Goal: Task Accomplishment & Management: Manage account settings

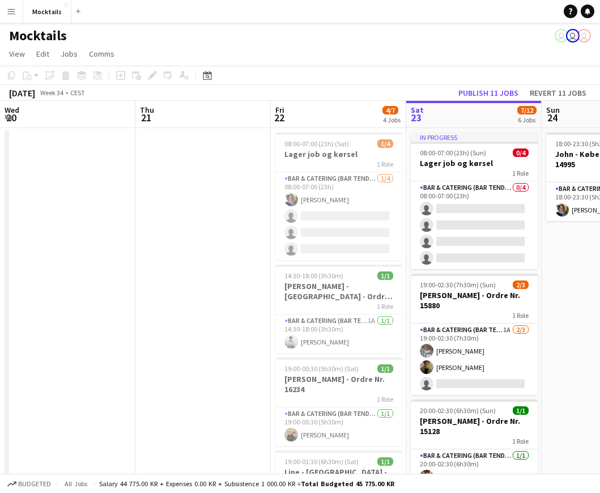
scroll to position [0, 271]
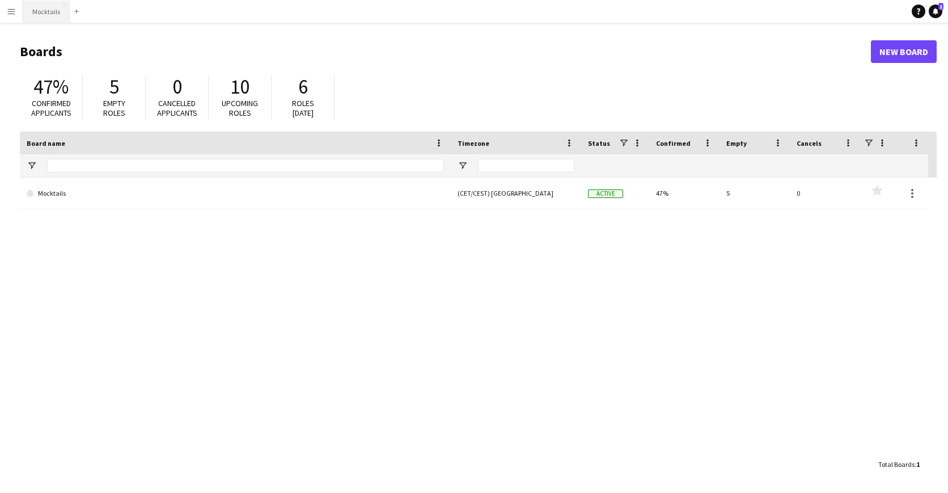
click at [61, 12] on button "Mocktails Close" at bounding box center [46, 12] width 46 height 22
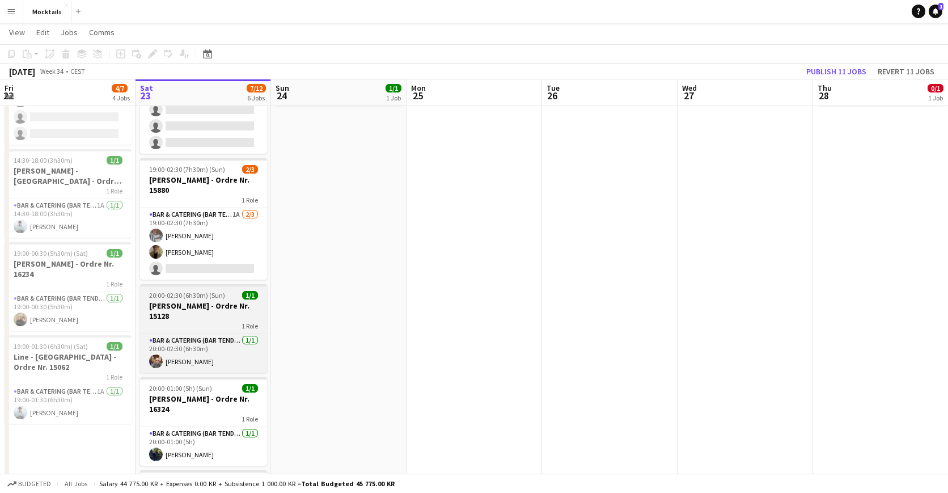
scroll to position [114, 0]
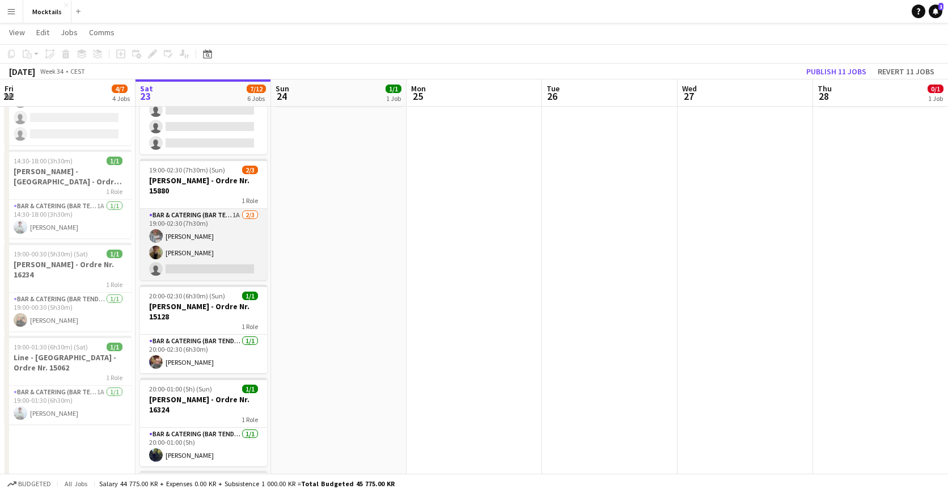
click at [219, 249] on app-card-role "Bar & Catering (Bar Tender) 1A [DATE] 19:00-02:30 (7h30m) [PERSON_NAME] Iskau […" at bounding box center [203, 244] width 127 height 71
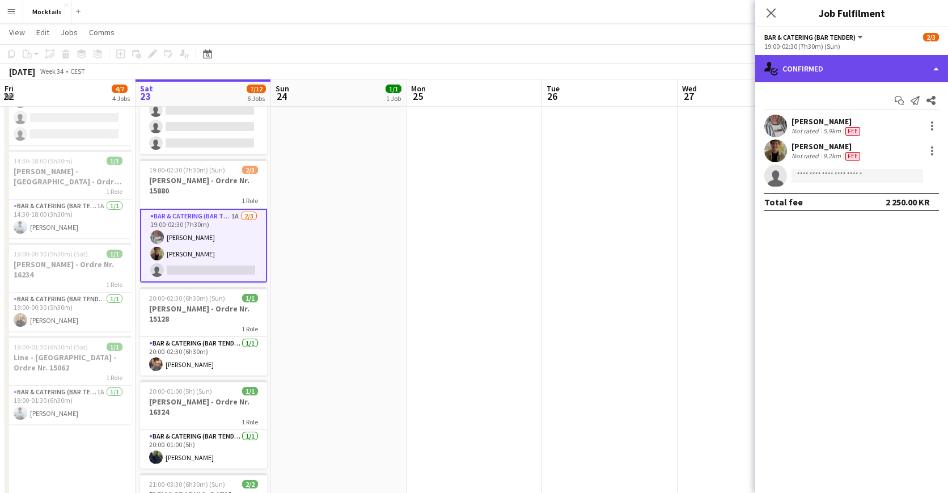
click at [839, 64] on div "single-neutral-actions-check-2 Confirmed" at bounding box center [851, 68] width 193 height 27
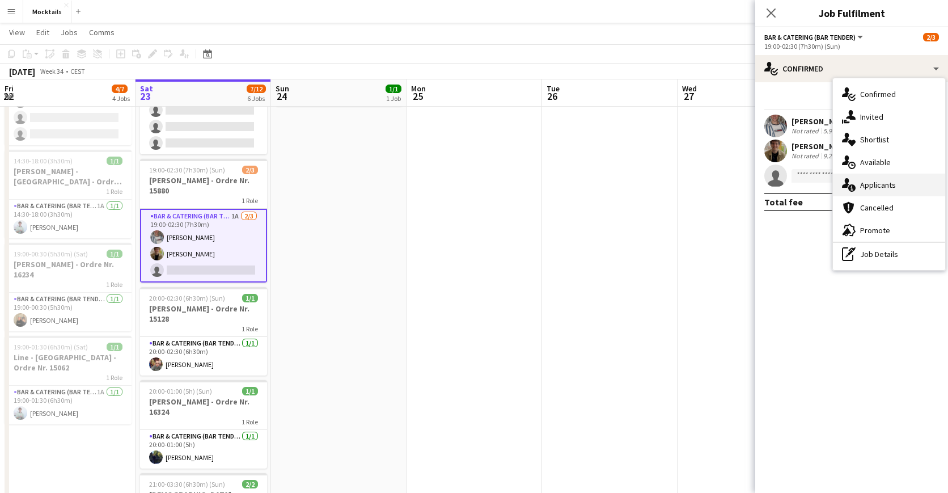
click at [868, 182] on div "single-neutral-actions-information Applicants" at bounding box center [889, 184] width 112 height 23
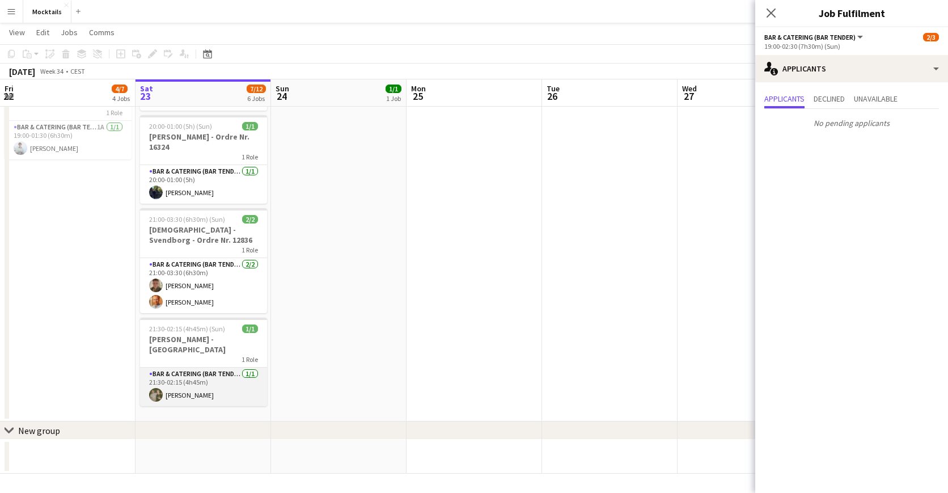
scroll to position [379, 0]
click at [195, 379] on app-card-role "Bar & Catering (Bar Tender) 1/1 21:30-02:15 (4h45m) Mikkel Germer" at bounding box center [203, 386] width 127 height 39
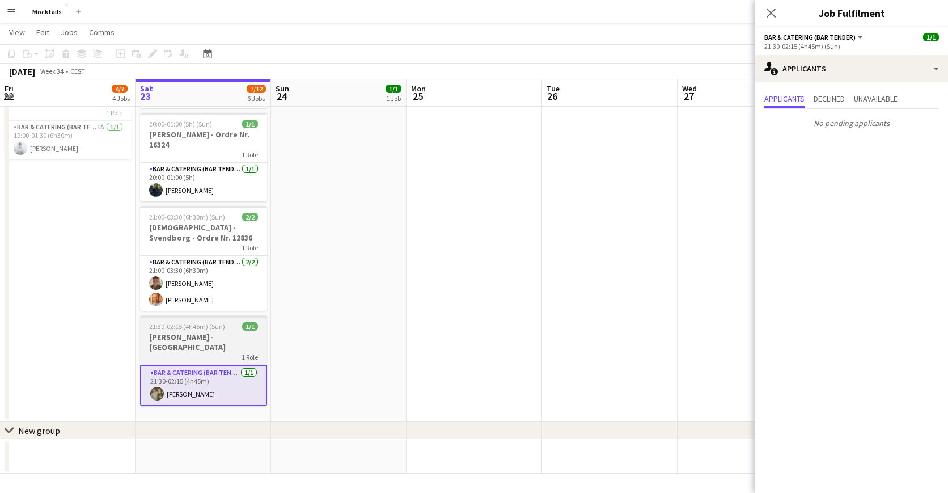
click at [209, 337] on h3 "[PERSON_NAME] - [GEOGRAPHIC_DATA]" at bounding box center [203, 342] width 127 height 20
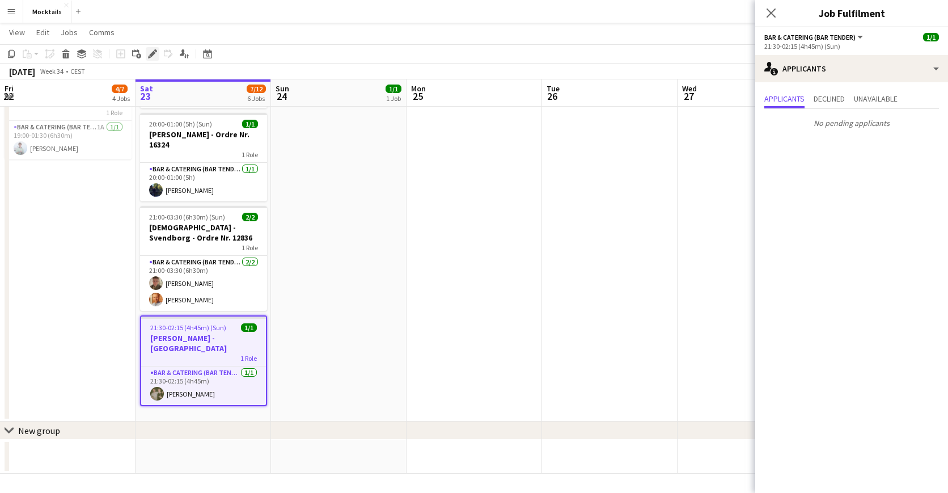
click at [152, 53] on icon at bounding box center [152, 54] width 6 height 6
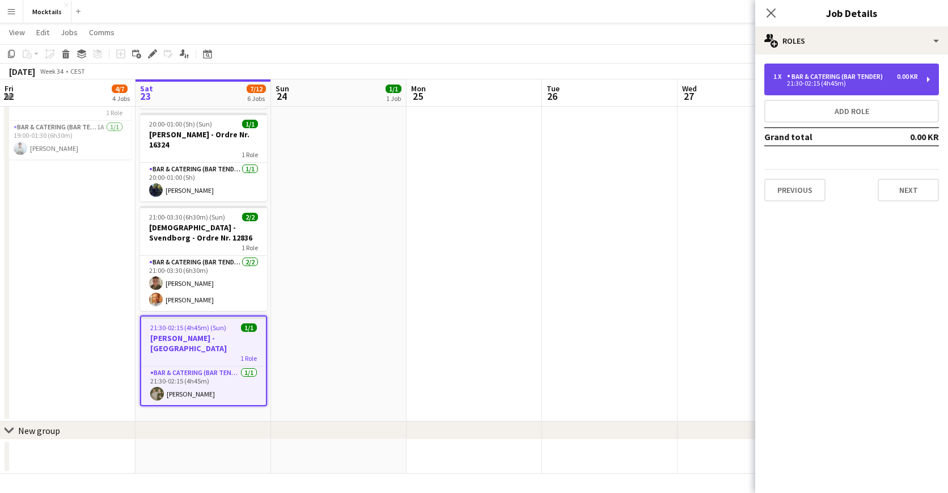
click at [839, 75] on div "Bar & Catering (Bar Tender)" at bounding box center [837, 77] width 100 height 8
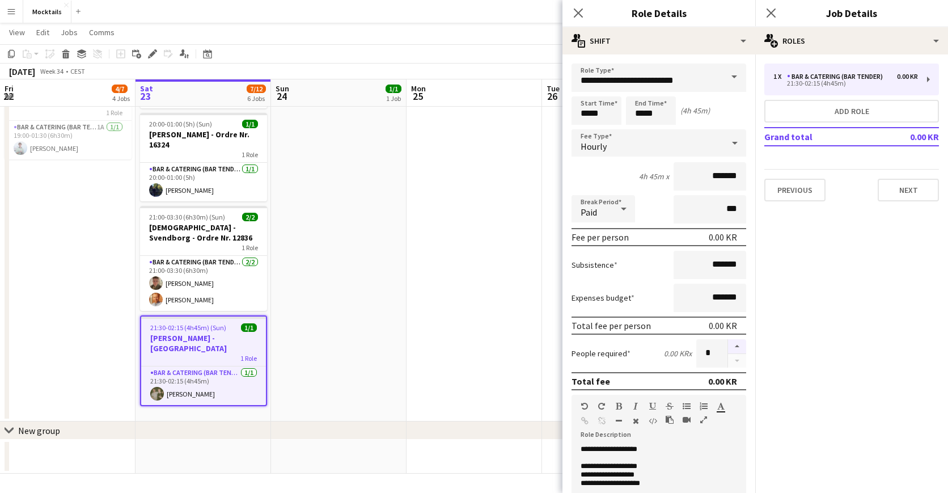
click at [737, 344] on button "button" at bounding box center [737, 346] width 18 height 15
type input "*"
click at [582, 19] on app-icon "Close pop-in" at bounding box center [578, 13] width 16 height 16
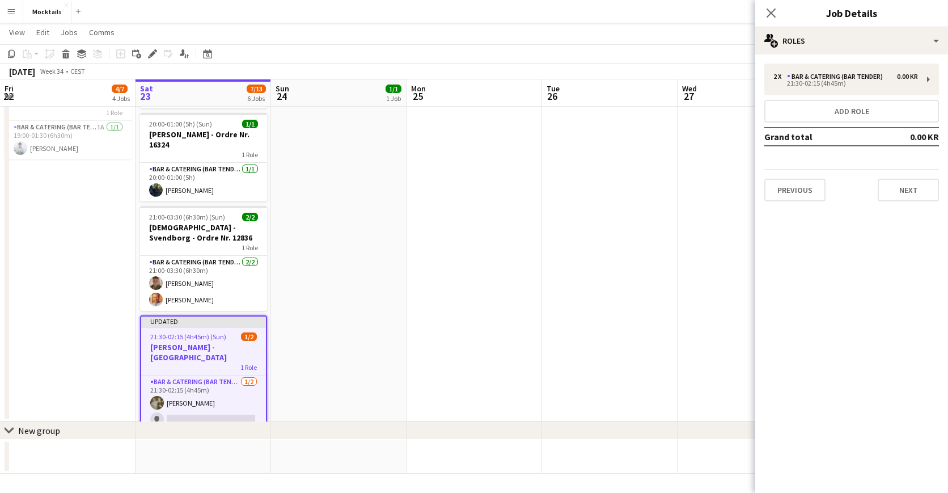
click at [763, 15] on div "Close pop-in" at bounding box center [771, 13] width 32 height 26
click at [188, 407] on app-card-role "Bar & Catering (Bar Tender) [DATE] 21:30-02:15 (4h45m) [PERSON_NAME] single-neu…" at bounding box center [203, 402] width 125 height 55
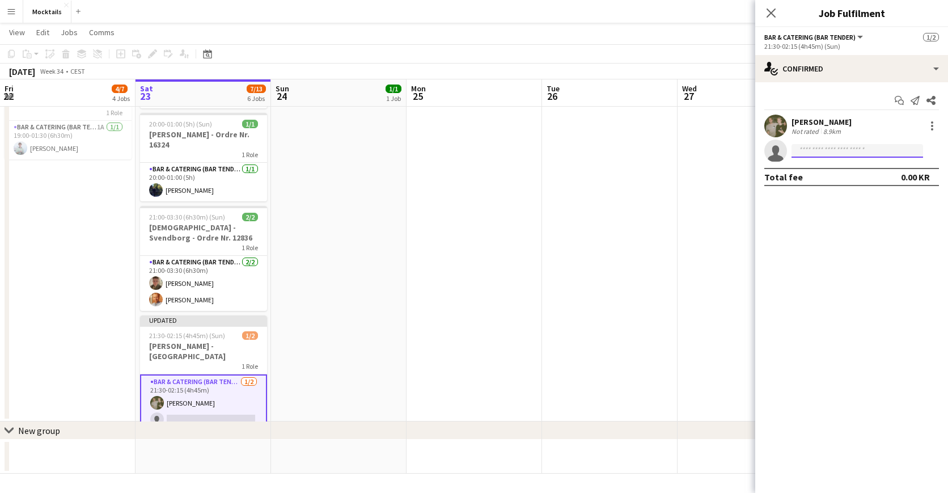
click at [837, 150] on input at bounding box center [856, 151] width 131 height 14
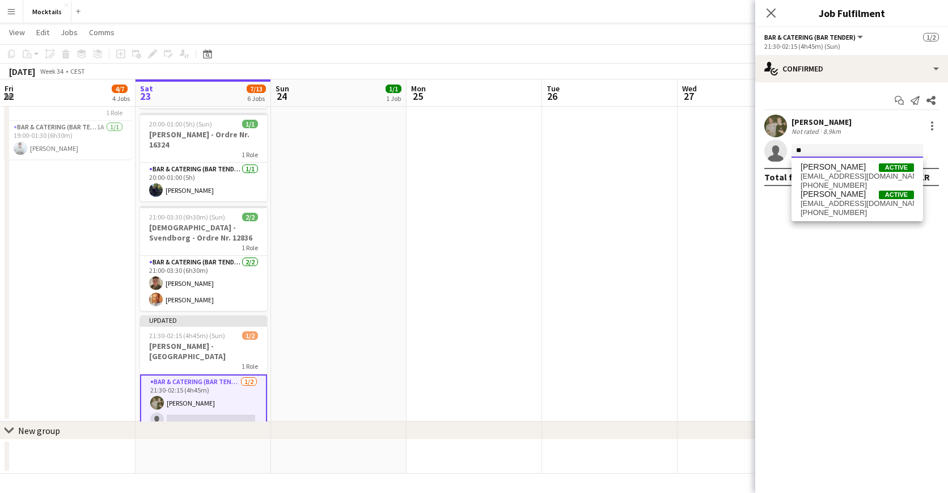
type input "*"
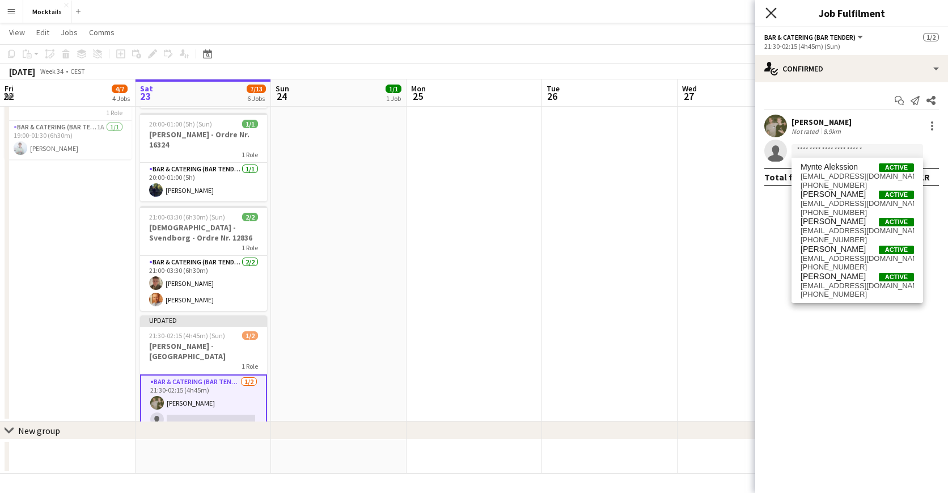
click at [774, 14] on icon "Close pop-in" at bounding box center [770, 12] width 11 height 11
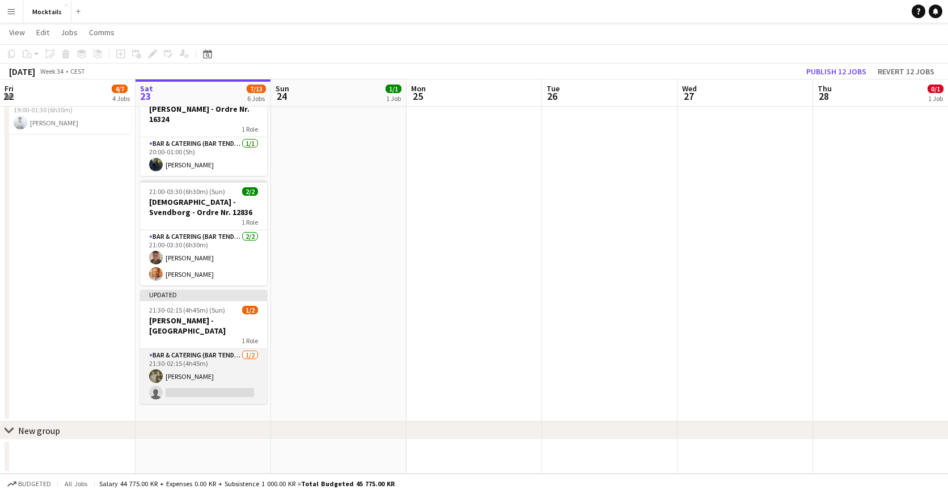
scroll to position [404, 0]
click at [195, 363] on app-card-role "Bar & Catering (Bar Tender) [DATE] 21:30-02:15 (4h45m) [PERSON_NAME] single-neu…" at bounding box center [203, 376] width 127 height 55
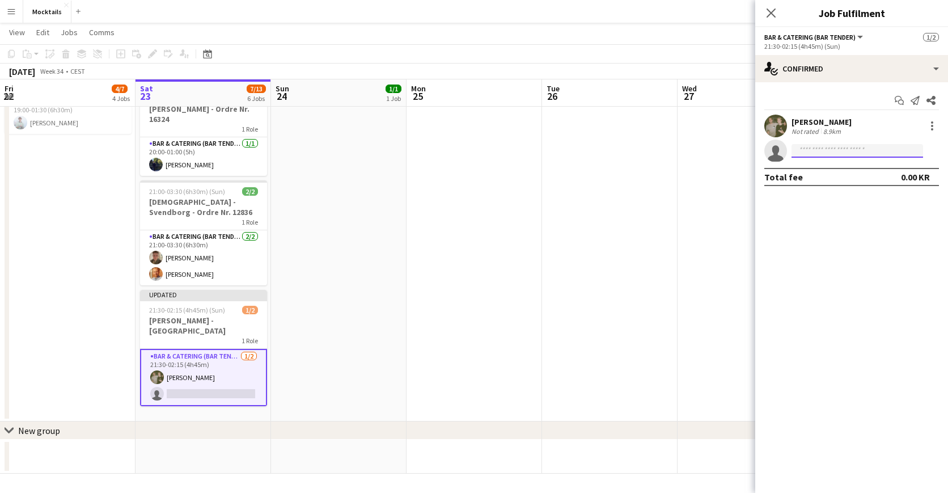
click at [832, 150] on input at bounding box center [856, 151] width 131 height 14
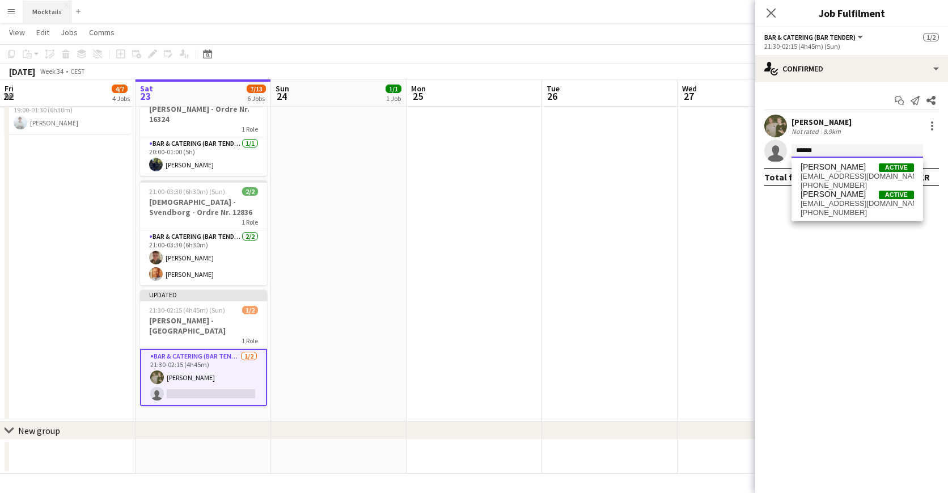
type input "******"
click at [58, 7] on button "Mocktails Close" at bounding box center [47, 12] width 48 height 22
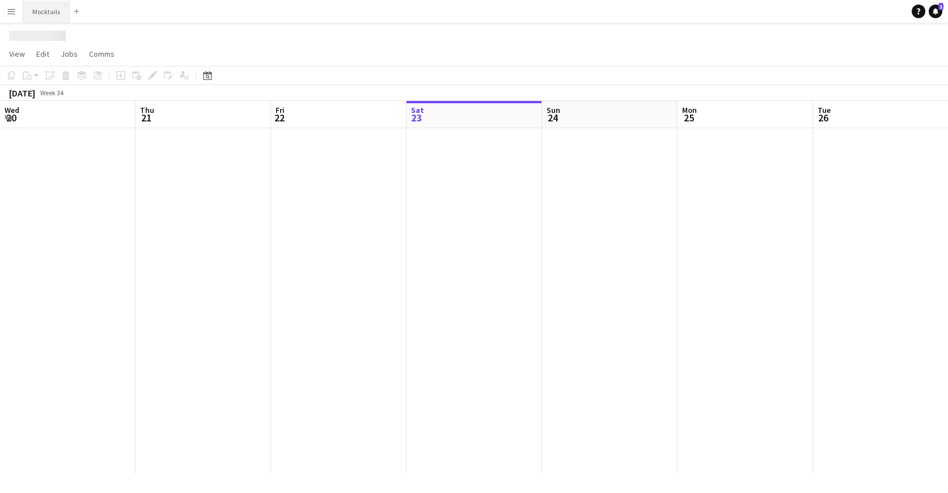
scroll to position [0, 271]
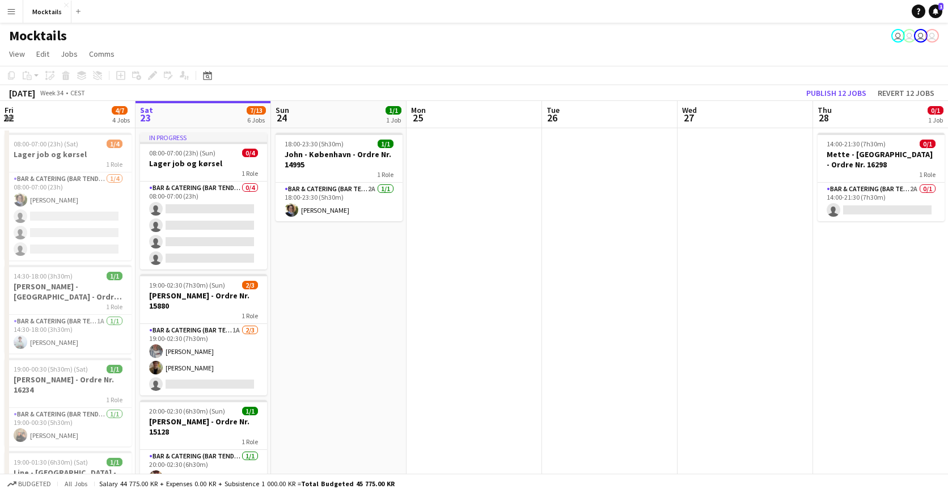
click at [18, 18] on button "Menu" at bounding box center [11, 11] width 23 height 23
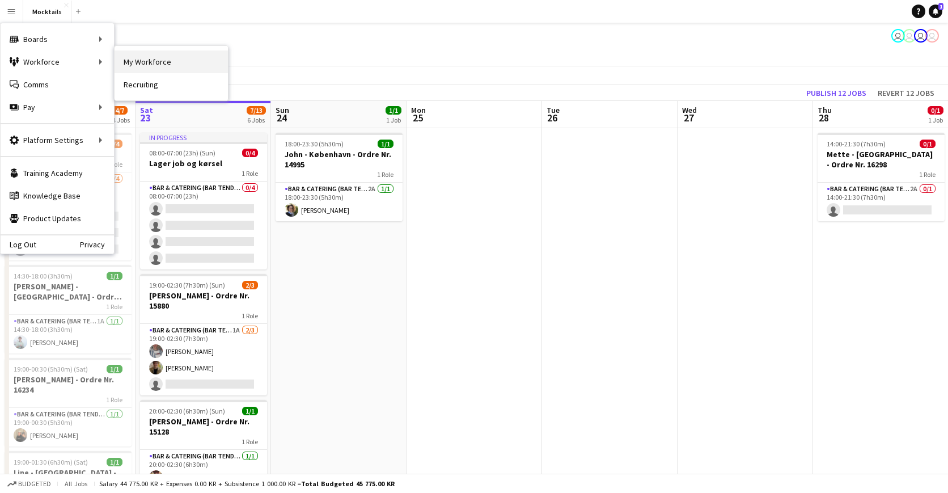
click at [151, 60] on link "My Workforce" at bounding box center [170, 61] width 113 height 23
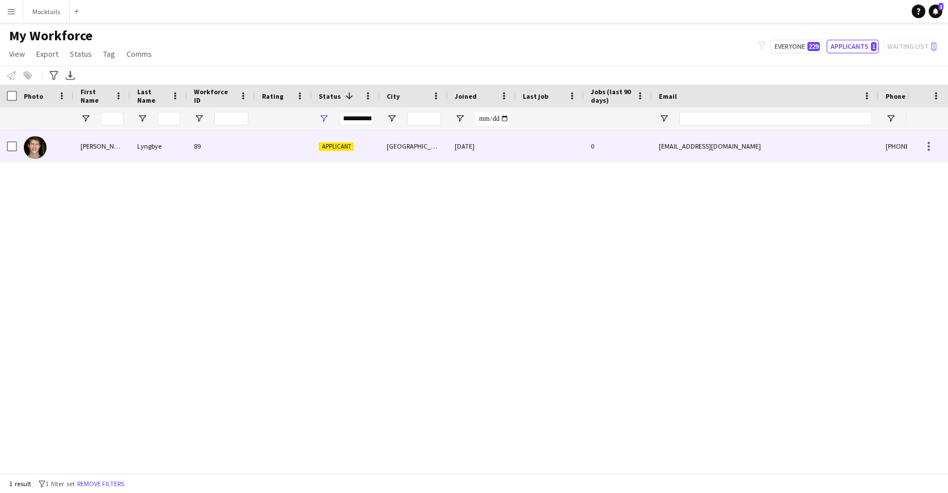
click at [261, 142] on div at bounding box center [283, 145] width 57 height 31
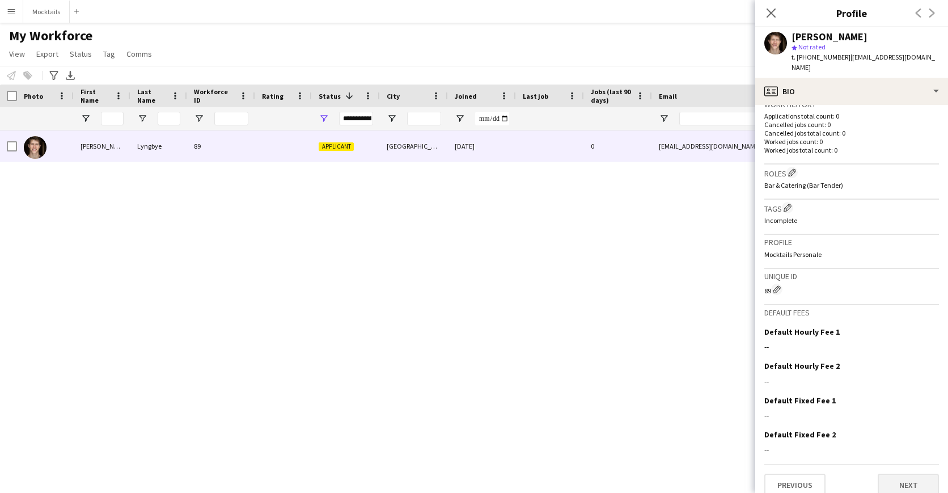
scroll to position [286, 0]
click at [901, 482] on button "Next" at bounding box center [907, 485] width 61 height 23
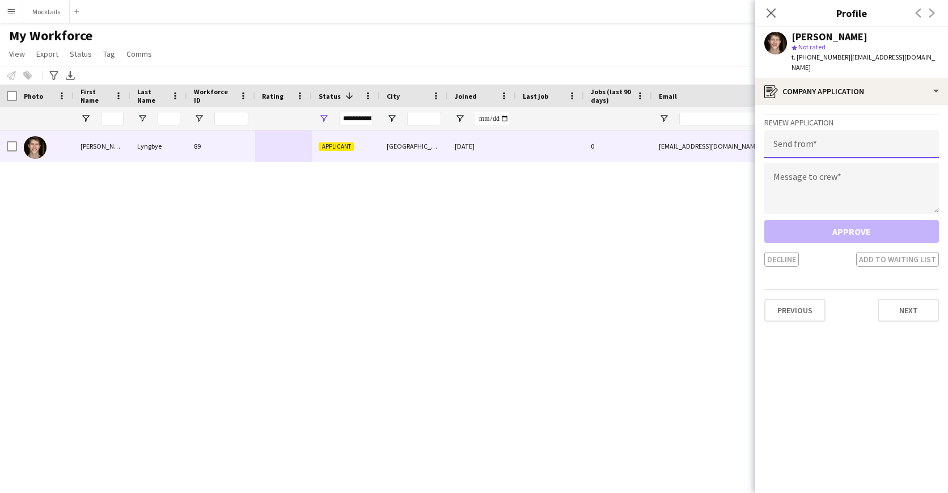
click at [858, 130] on input "email" at bounding box center [851, 144] width 175 height 28
paste input "**********"
type input "**********"
click at [832, 179] on textarea at bounding box center [851, 188] width 175 height 51
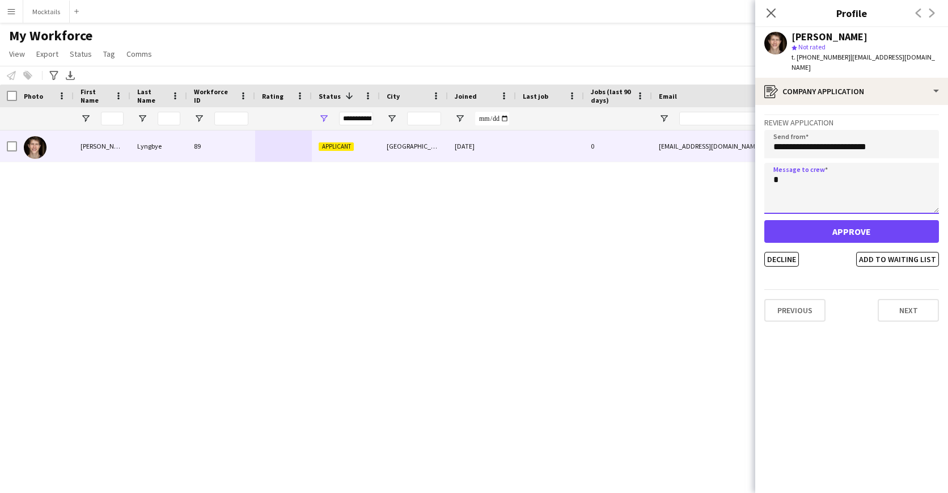
type textarea "*"
click at [838, 224] on button "Approve" at bounding box center [851, 231] width 175 height 23
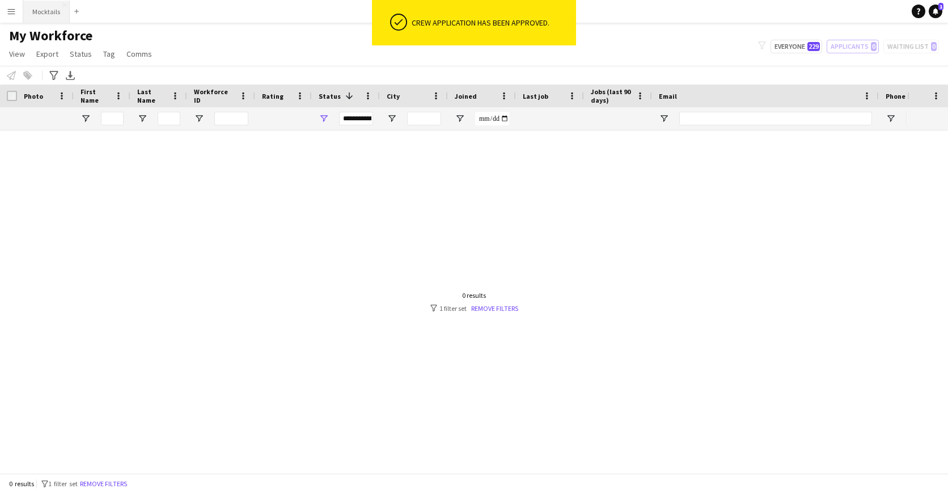
click at [56, 15] on button "Mocktails Close" at bounding box center [46, 12] width 46 height 22
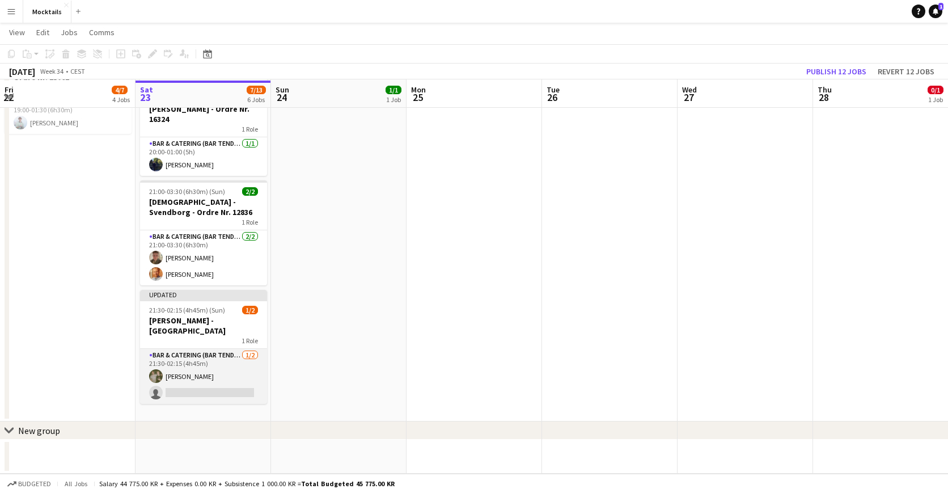
scroll to position [404, 0]
click at [209, 372] on app-card-role "Bar & Catering (Bar Tender) [DATE] 21:30-02:15 (4h45m) [PERSON_NAME] single-neu…" at bounding box center [203, 376] width 127 height 55
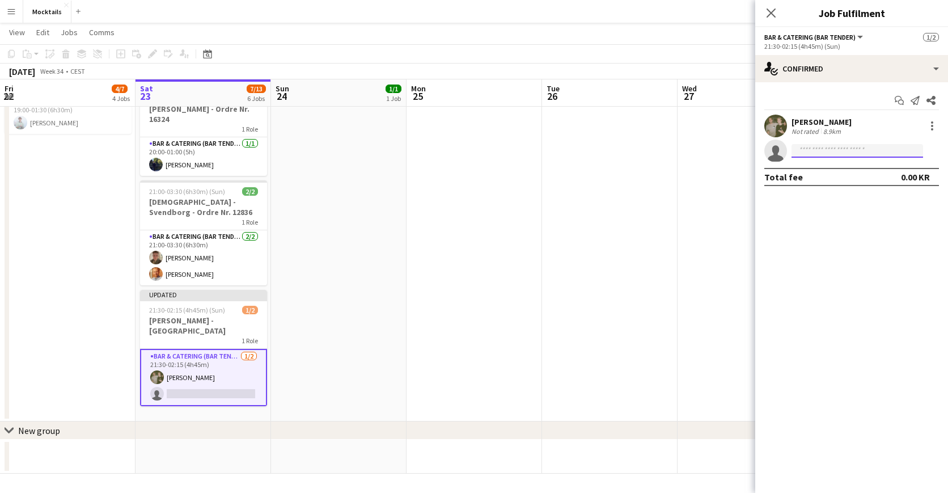
click at [841, 148] on input at bounding box center [856, 151] width 131 height 14
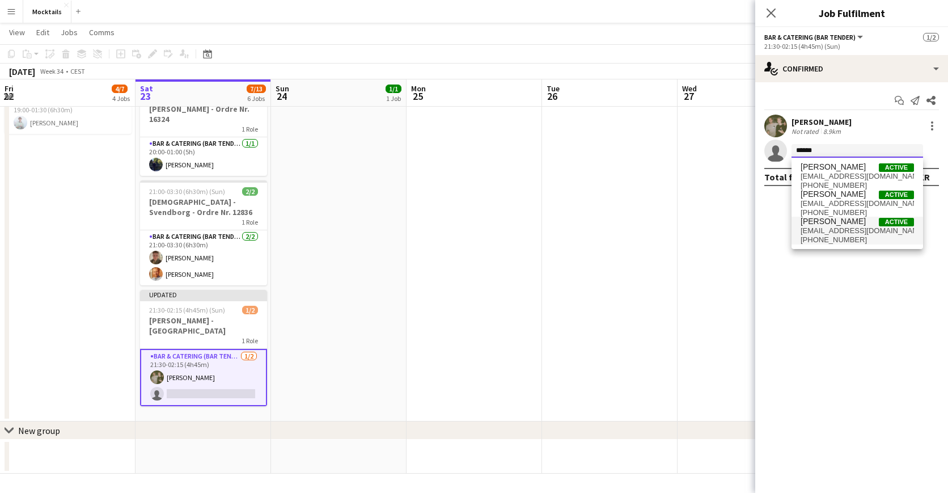
type input "******"
click at [837, 221] on span "[PERSON_NAME]" at bounding box center [832, 222] width 65 height 10
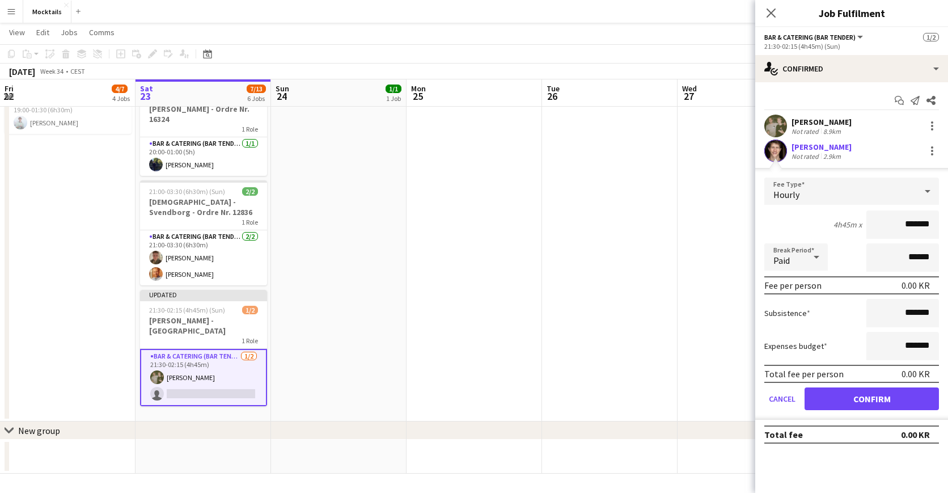
click at [908, 222] on input "*******" at bounding box center [902, 224] width 73 height 28
type input "******"
click at [879, 403] on button "Confirm" at bounding box center [871, 398] width 134 height 23
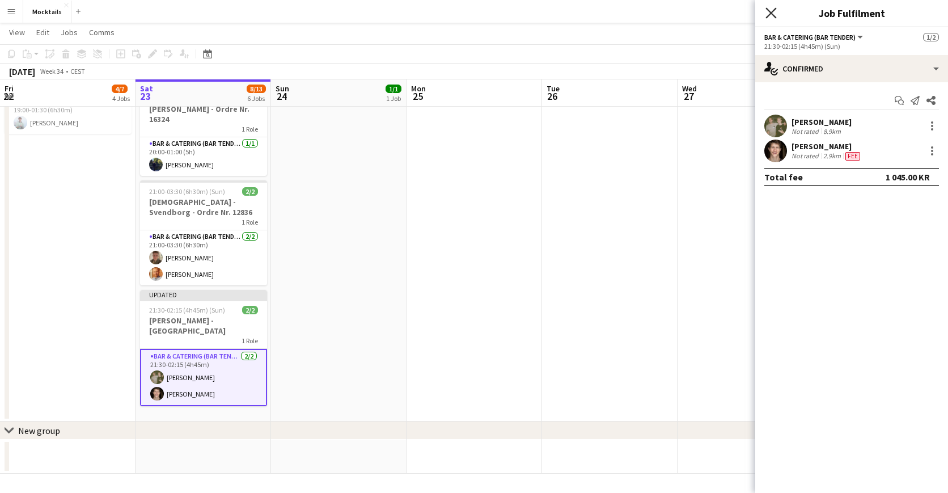
click at [774, 12] on icon "Close pop-in" at bounding box center [770, 12] width 11 height 11
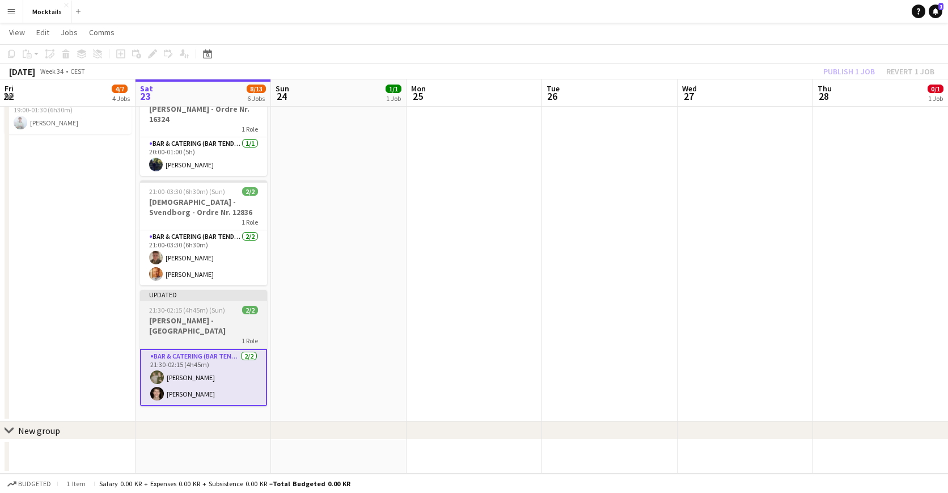
click at [207, 310] on span "21:30-02:15 (4h45m) (Sun)" at bounding box center [187, 309] width 76 height 9
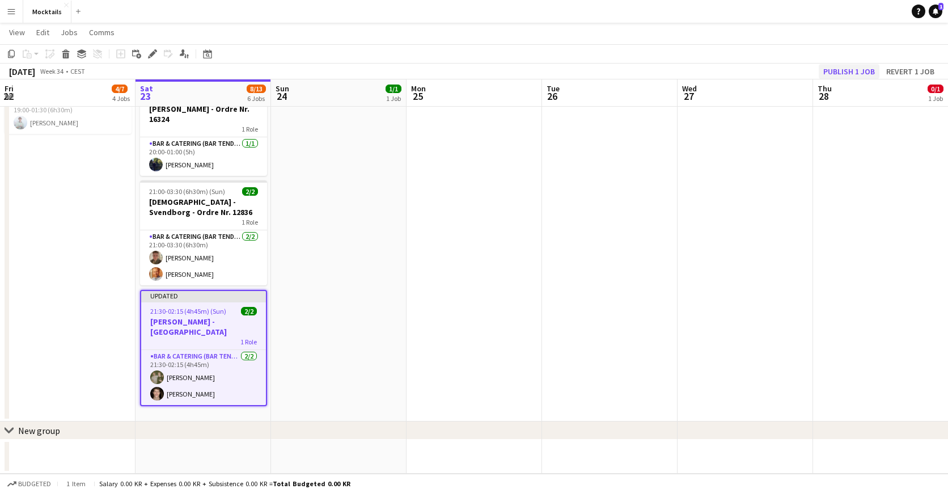
click at [856, 71] on button "Publish 1 job" at bounding box center [848, 71] width 61 height 15
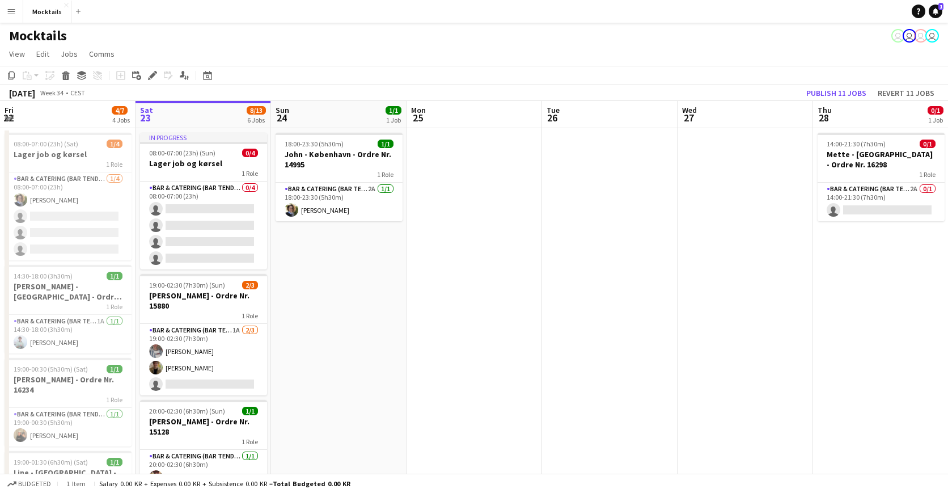
scroll to position [0, 0]
click at [935, 8] on icon "Notifications" at bounding box center [935, 11] width 7 height 7
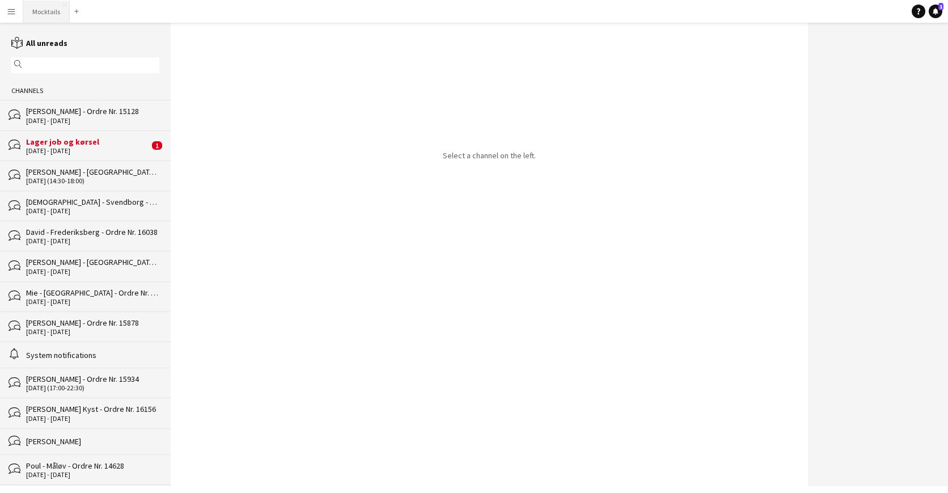
click at [35, 14] on button "Mocktails Close" at bounding box center [46, 12] width 46 height 22
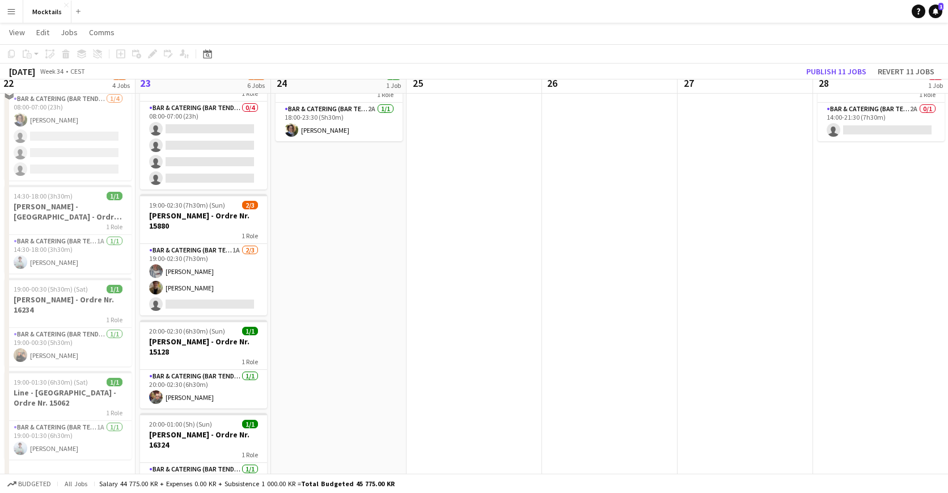
scroll to position [94, 0]
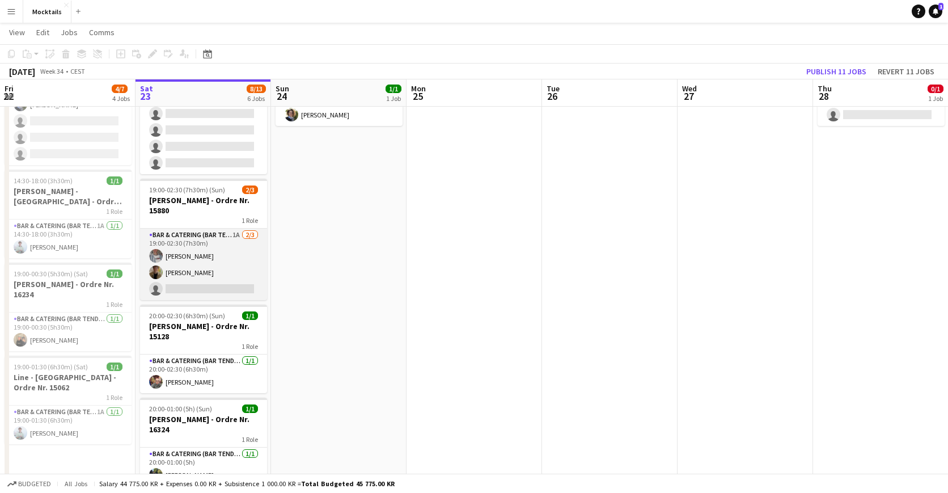
click at [214, 275] on app-card-role "Bar & Catering (Bar Tender) 1A [DATE] 19:00-02:30 (7h30m) [PERSON_NAME] Iskau […" at bounding box center [203, 263] width 127 height 71
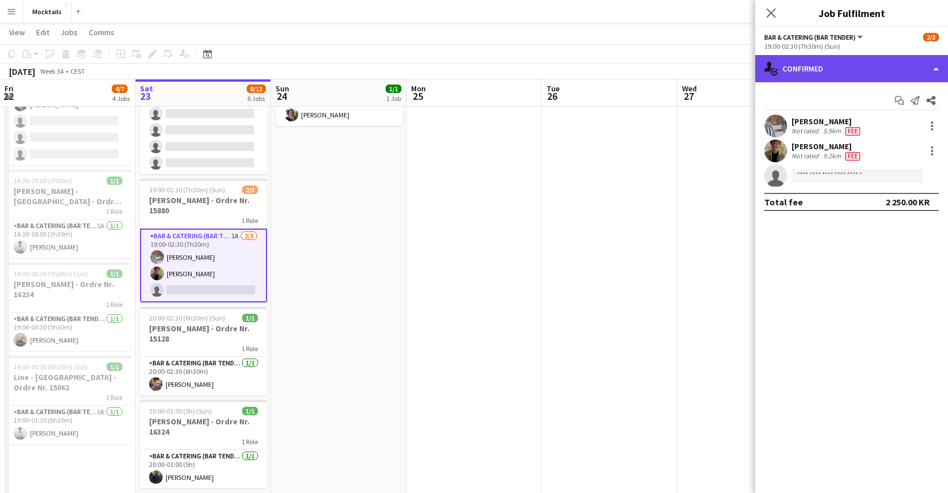
click at [848, 65] on div "single-neutral-actions-check-2 Confirmed" at bounding box center [851, 68] width 193 height 27
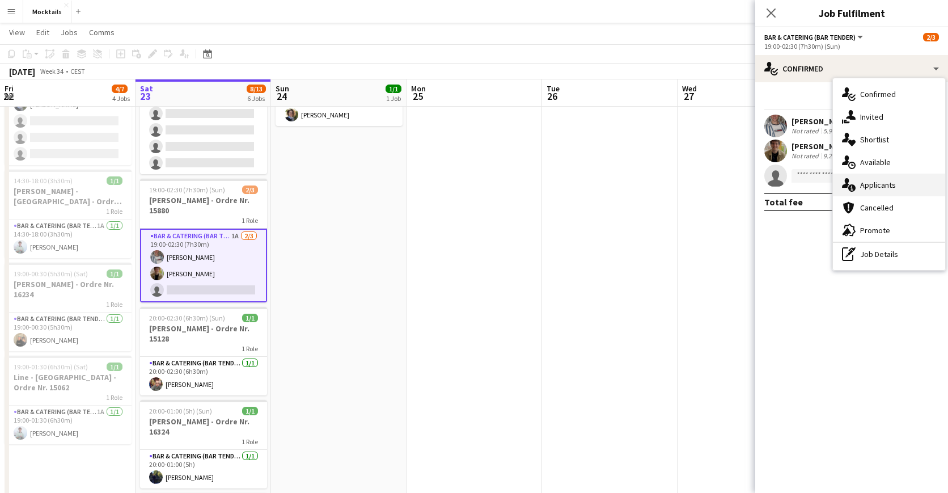
click at [899, 183] on div "single-neutral-actions-information Applicants" at bounding box center [889, 184] width 112 height 23
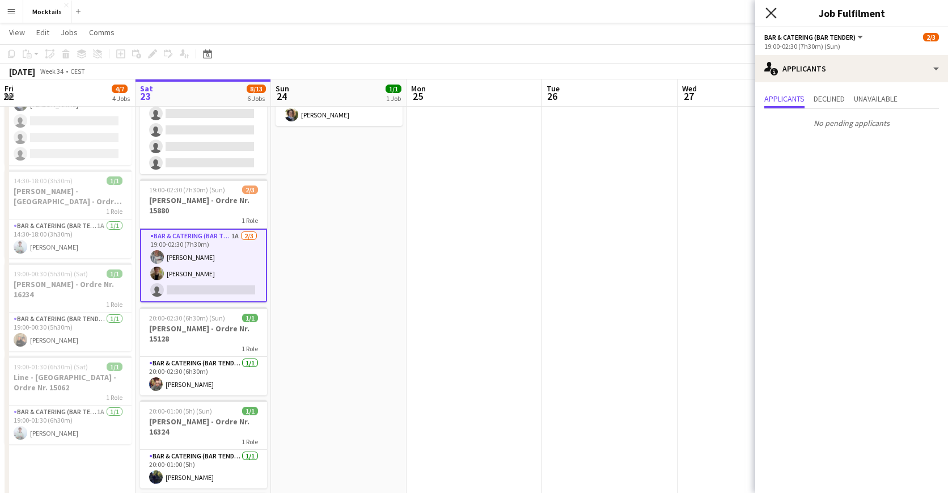
click at [774, 10] on icon at bounding box center [770, 12] width 11 height 11
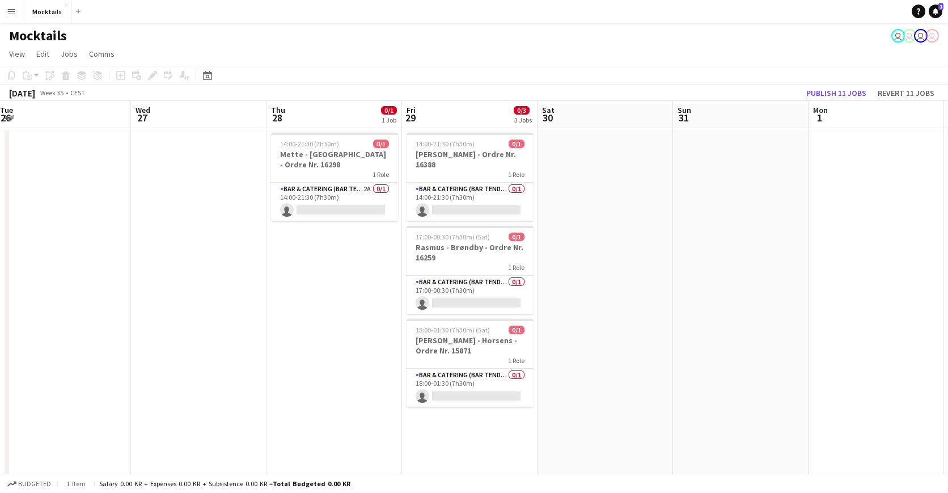
scroll to position [0, 0]
click at [338, 205] on app-card-role "Bar & Catering (Bar Tender) 2A 0/1 14:00-21:30 (7h30m) single-neutral-actions" at bounding box center [334, 202] width 127 height 39
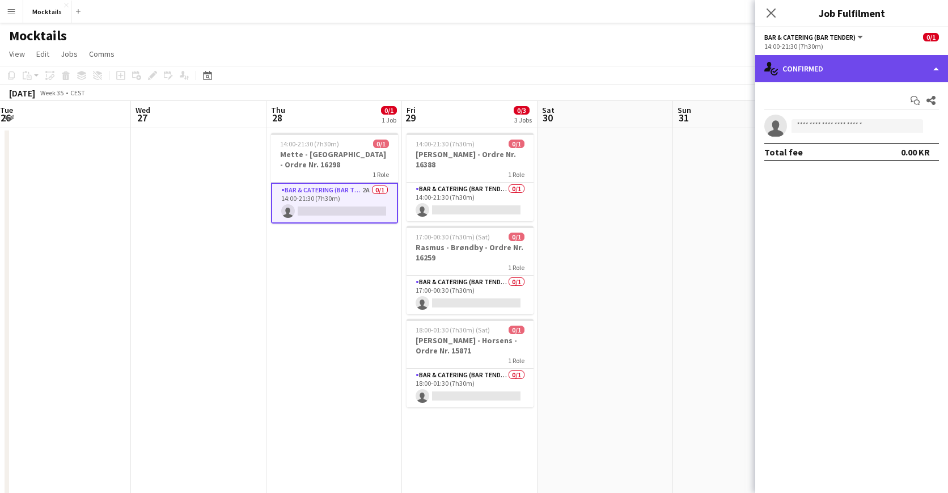
click at [864, 61] on div "single-neutral-actions-check-2 Confirmed" at bounding box center [851, 68] width 193 height 27
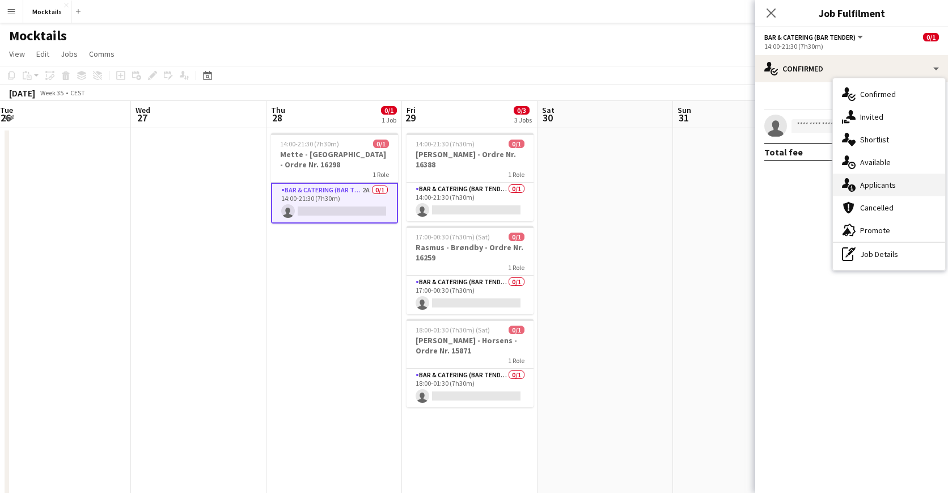
click at [889, 181] on div "single-neutral-actions-information Applicants" at bounding box center [889, 184] width 112 height 23
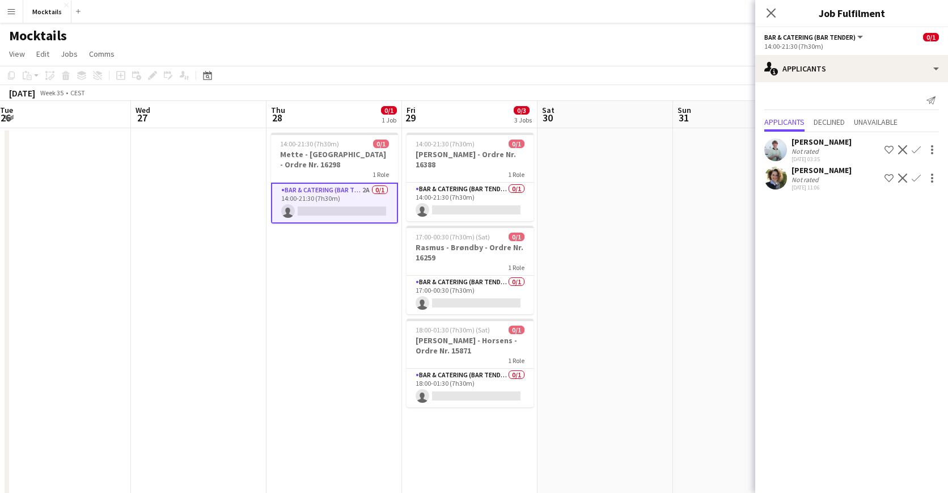
click at [915, 149] on app-icon "Confirm" at bounding box center [915, 149] width 9 height 9
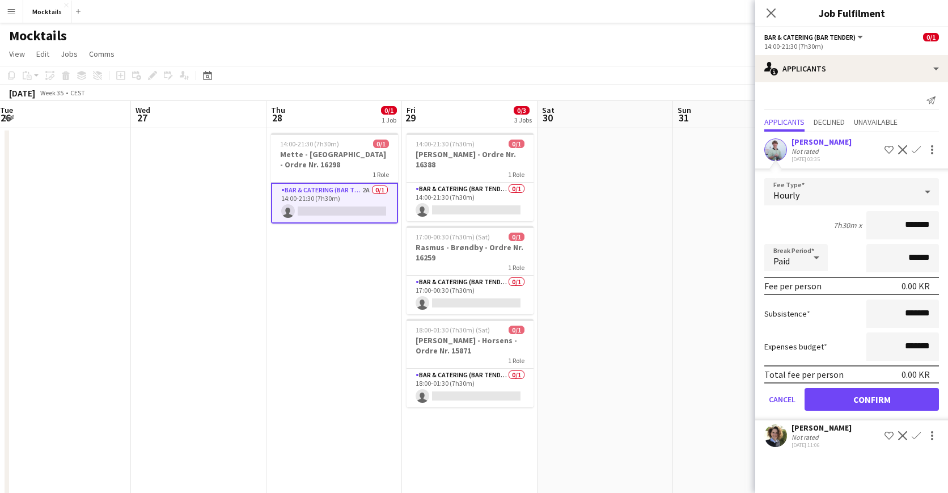
click at [901, 227] on input "*******" at bounding box center [902, 225] width 73 height 28
type input "******"
click at [859, 397] on button "Confirm" at bounding box center [871, 399] width 134 height 23
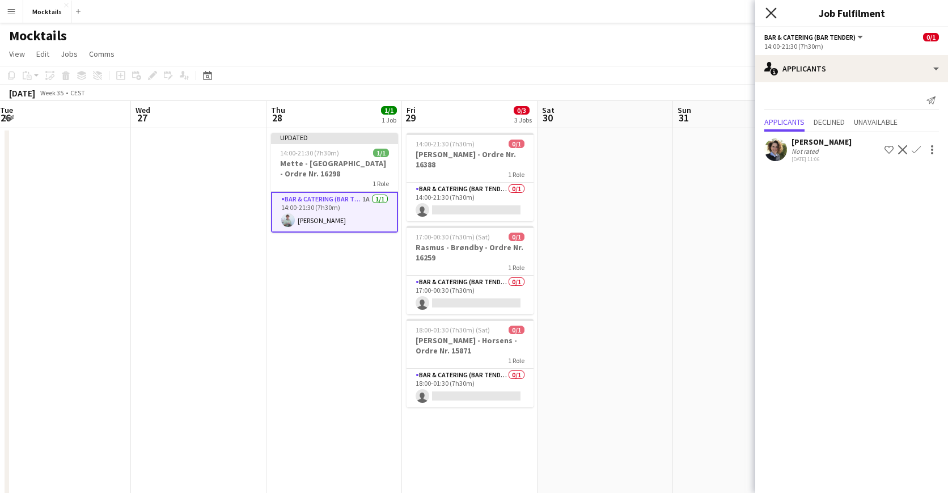
click at [771, 11] on icon "Close pop-in" at bounding box center [770, 12] width 11 height 11
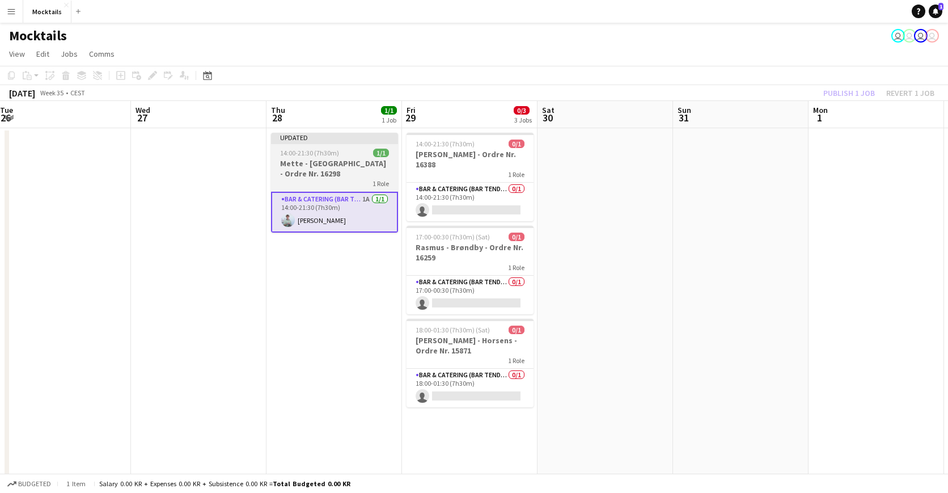
click at [362, 175] on h3 "Mette - [GEOGRAPHIC_DATA] - Ordre Nr. 16298" at bounding box center [334, 168] width 127 height 20
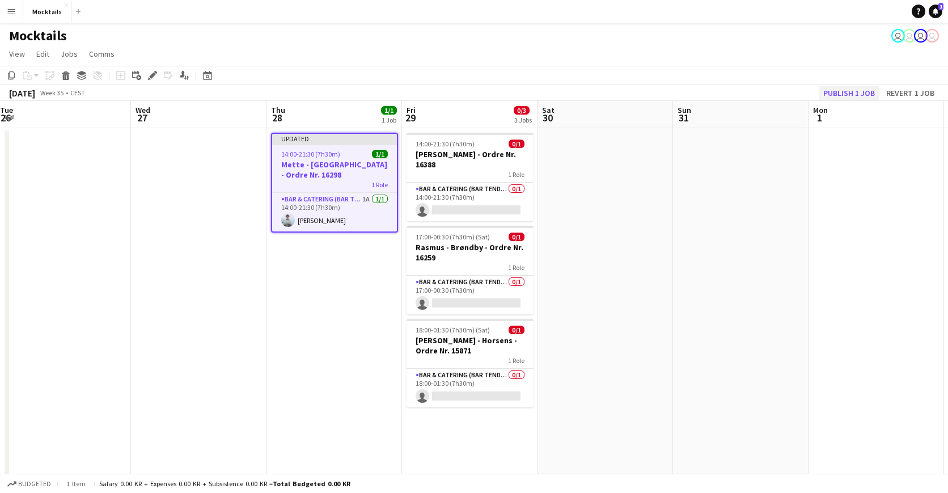
click at [862, 93] on button "Publish 1 job" at bounding box center [848, 93] width 61 height 15
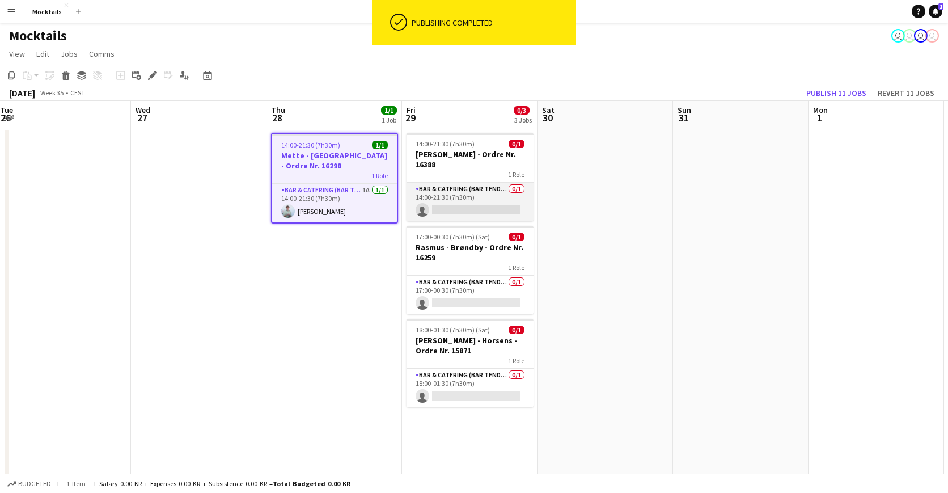
click at [480, 209] on app-card-role "Bar & Catering (Bar Tender) 0/1 14:00-21:30 (7h30m) single-neutral-actions" at bounding box center [469, 202] width 127 height 39
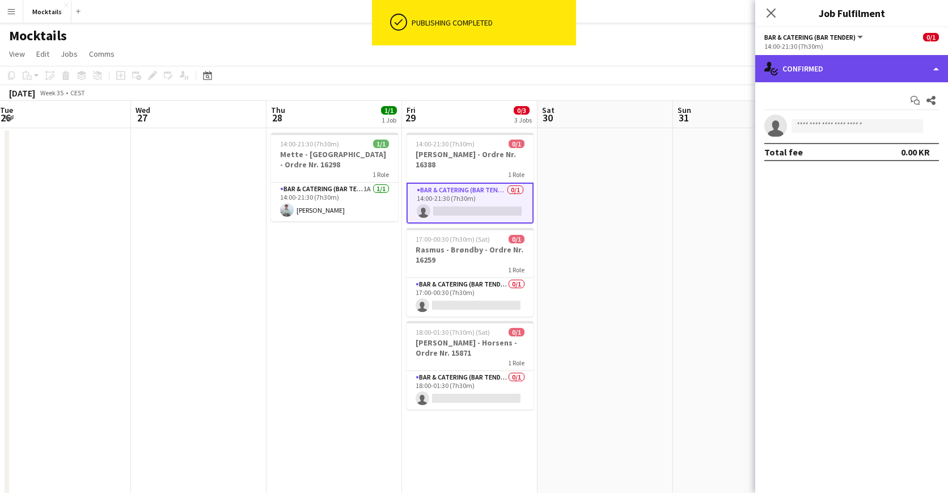
click at [837, 67] on div "single-neutral-actions-check-2 Confirmed" at bounding box center [851, 68] width 193 height 27
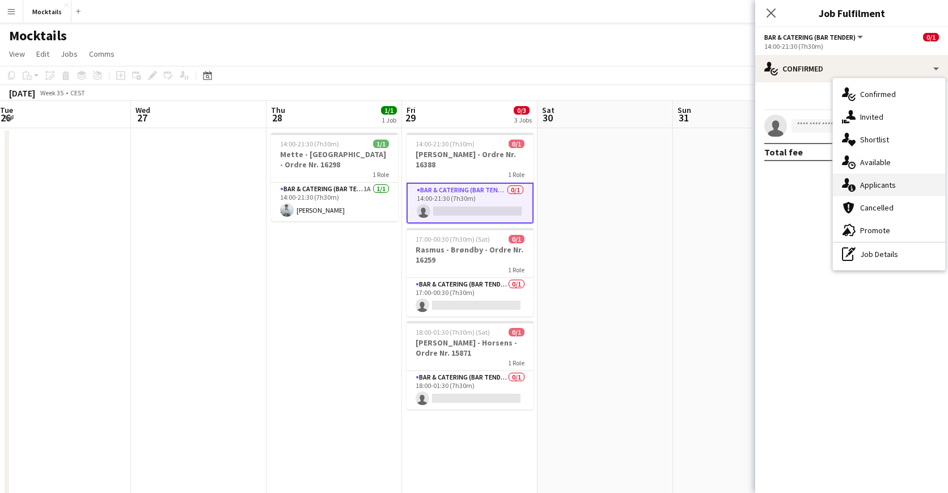
click at [880, 183] on div "single-neutral-actions-information Applicants" at bounding box center [889, 184] width 112 height 23
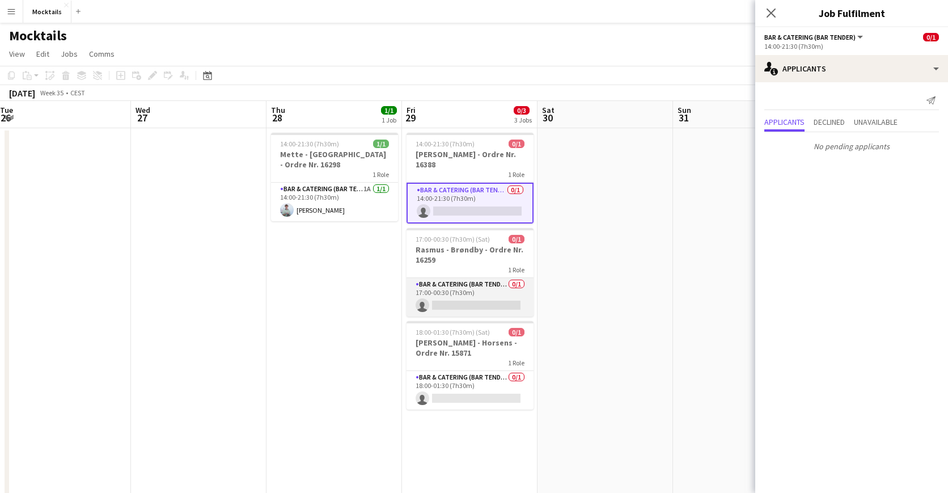
click at [477, 292] on app-card-role "Bar & Catering (Bar Tender) 0/1 17:00-00:30 (7h30m) single-neutral-actions" at bounding box center [469, 297] width 127 height 39
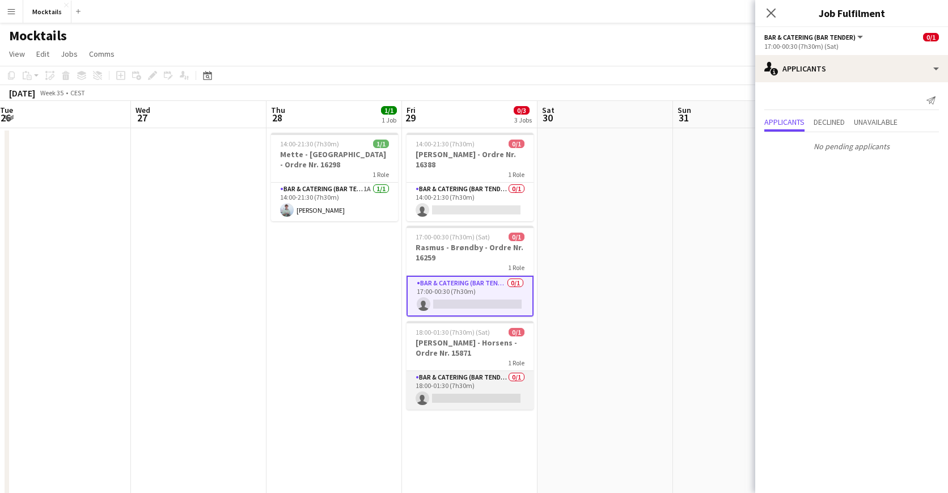
click at [462, 391] on app-card-role "Bar & Catering (Bar Tender) 0/1 18:00-01:30 (7h30m) single-neutral-actions" at bounding box center [469, 390] width 127 height 39
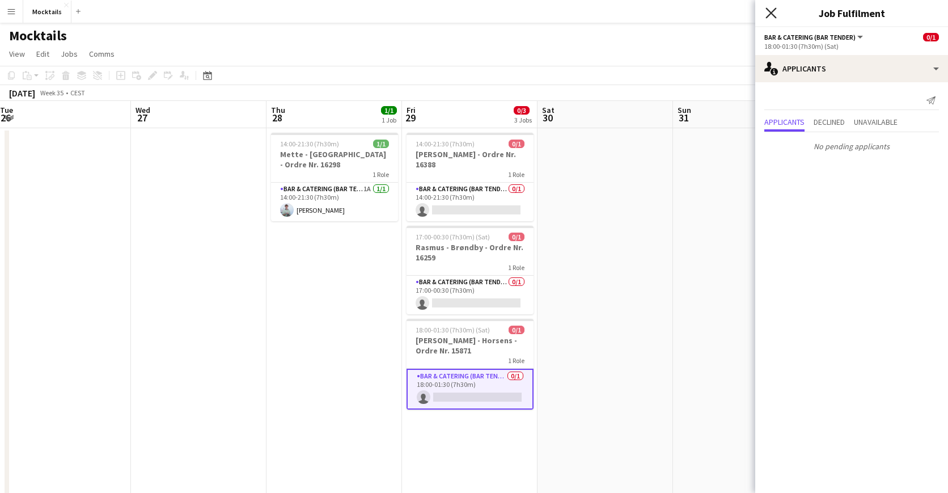
click at [775, 14] on icon "Close pop-in" at bounding box center [770, 12] width 11 height 11
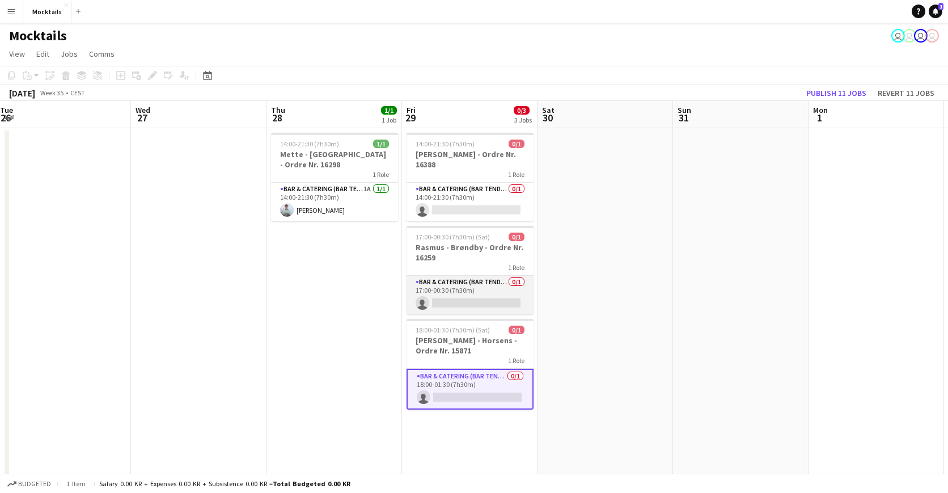
click at [482, 291] on app-card-role "Bar & Catering (Bar Tender) 0/1 17:00-00:30 (7h30m) single-neutral-actions" at bounding box center [469, 294] width 127 height 39
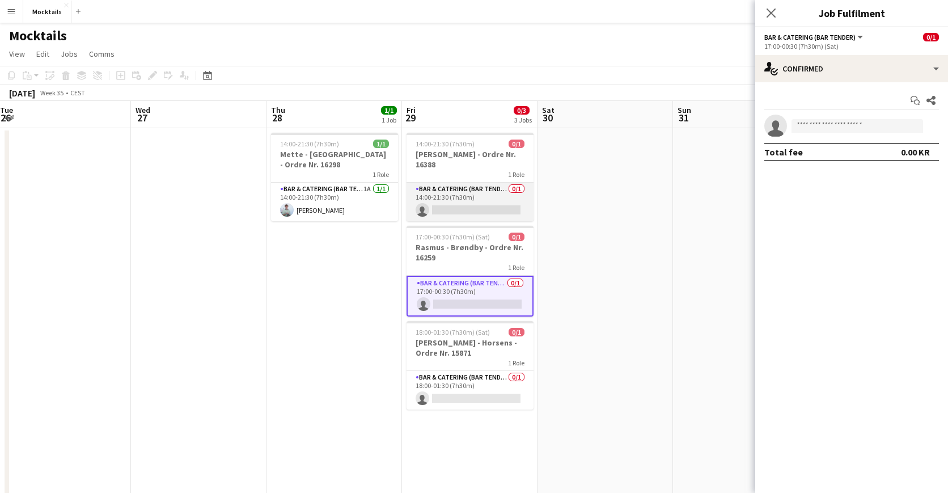
click at [482, 209] on app-card-role "Bar & Catering (Bar Tender) 0/1 14:00-21:30 (7h30m) single-neutral-actions" at bounding box center [469, 202] width 127 height 39
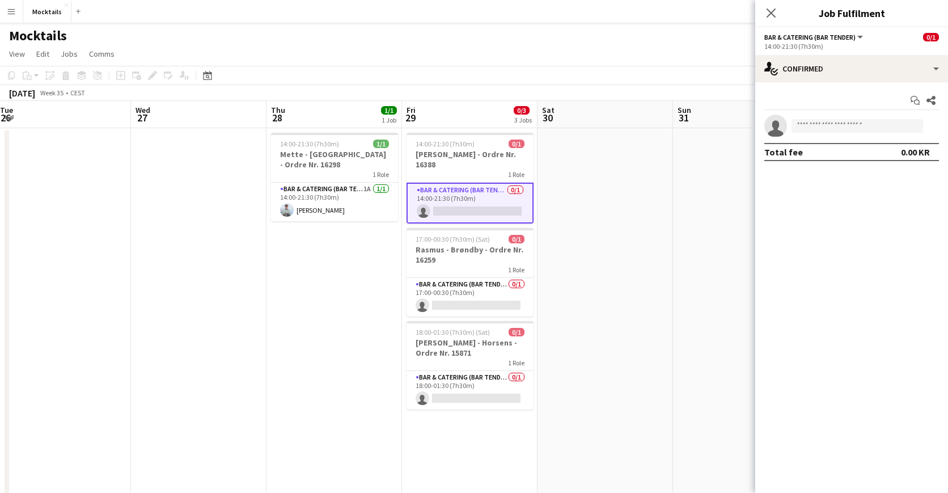
click at [593, 249] on app-date-cell at bounding box center [604, 472] width 135 height 689
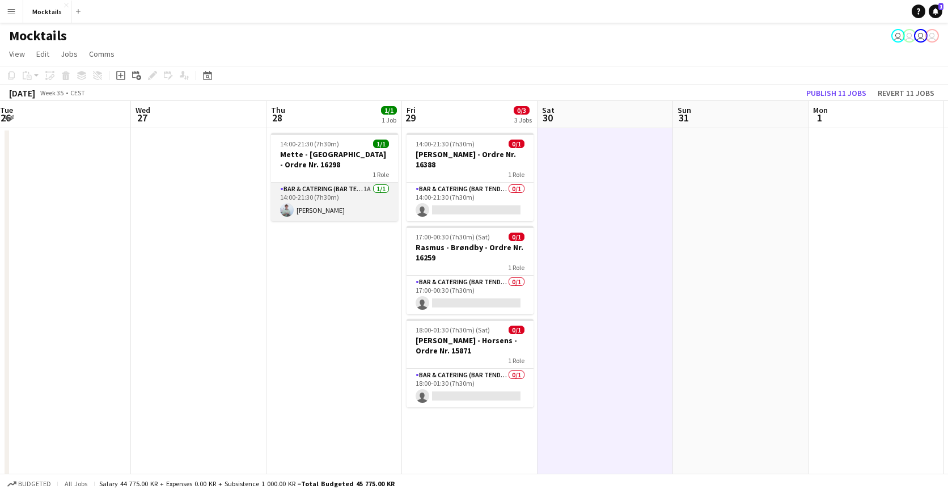
click at [333, 200] on app-card-role "Bar & Catering (Bar Tender) 1A [DATE] 14:00-21:30 (7h30m) [PERSON_NAME]" at bounding box center [334, 202] width 127 height 39
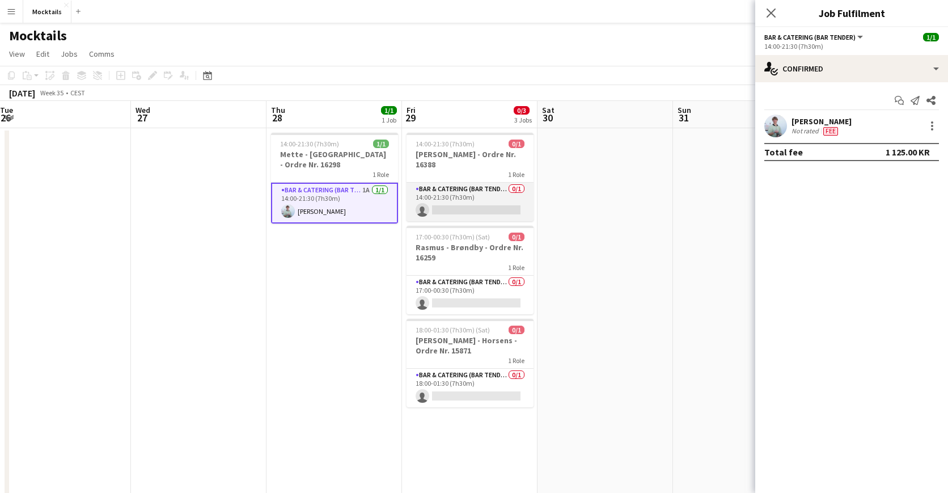
click at [479, 205] on app-card-role "Bar & Catering (Bar Tender) 0/1 14:00-21:30 (7h30m) single-neutral-actions" at bounding box center [469, 202] width 127 height 39
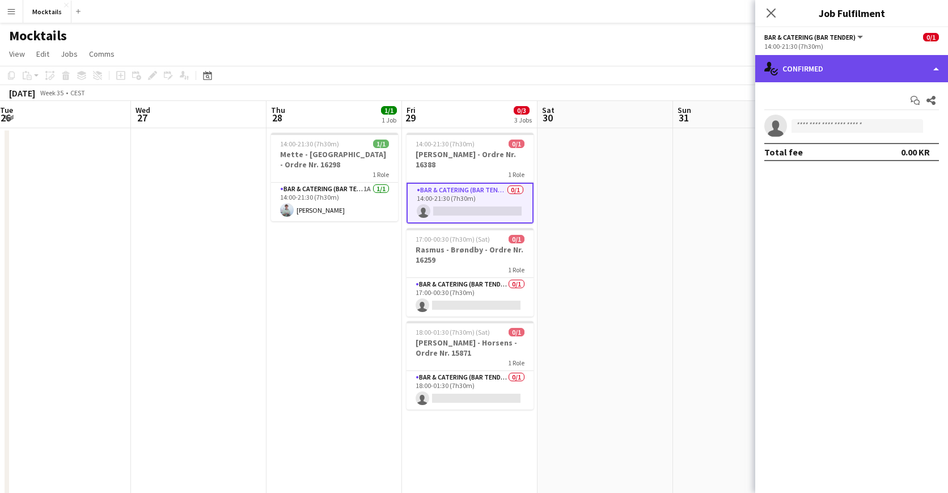
click at [877, 71] on div "single-neutral-actions-check-2 Confirmed" at bounding box center [851, 68] width 193 height 27
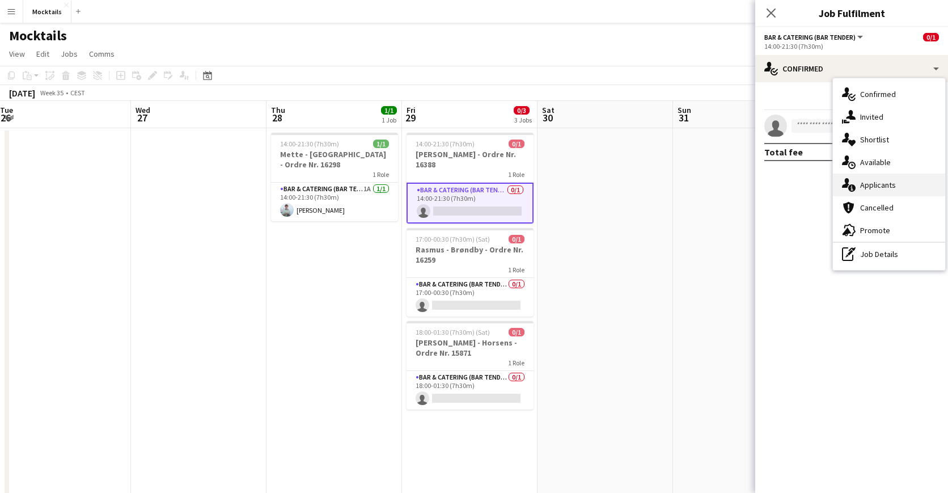
click at [885, 183] on div "single-neutral-actions-information Applicants" at bounding box center [889, 184] width 112 height 23
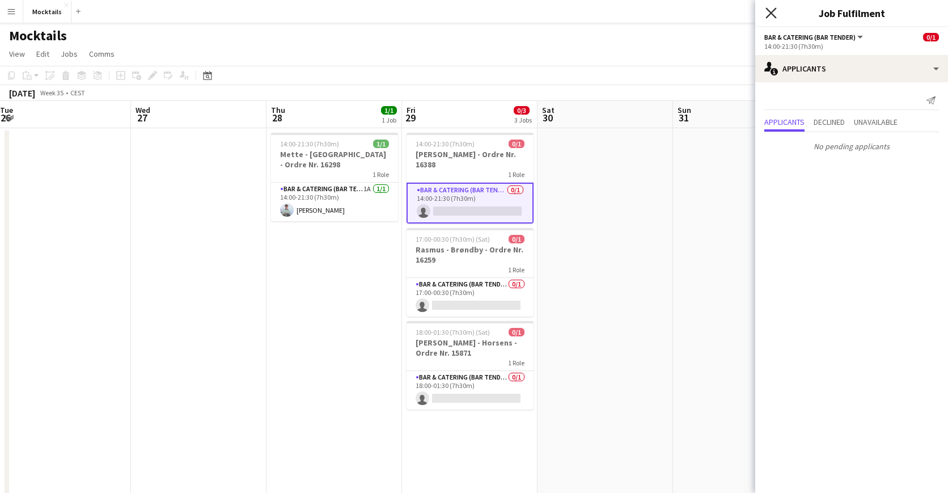
click at [773, 12] on icon "Close pop-in" at bounding box center [770, 12] width 11 height 11
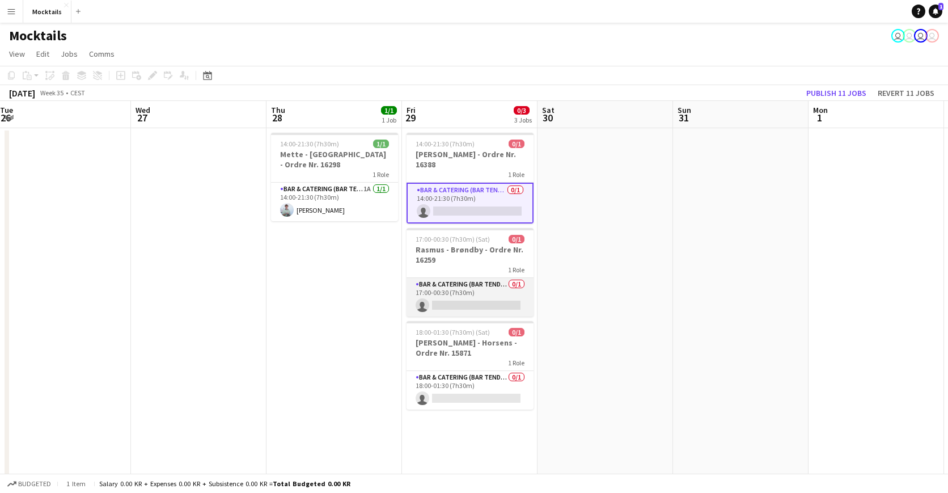
click at [491, 300] on app-card-role "Bar & Catering (Bar Tender) 0/1 17:00-00:30 (7h30m) single-neutral-actions" at bounding box center [469, 297] width 127 height 39
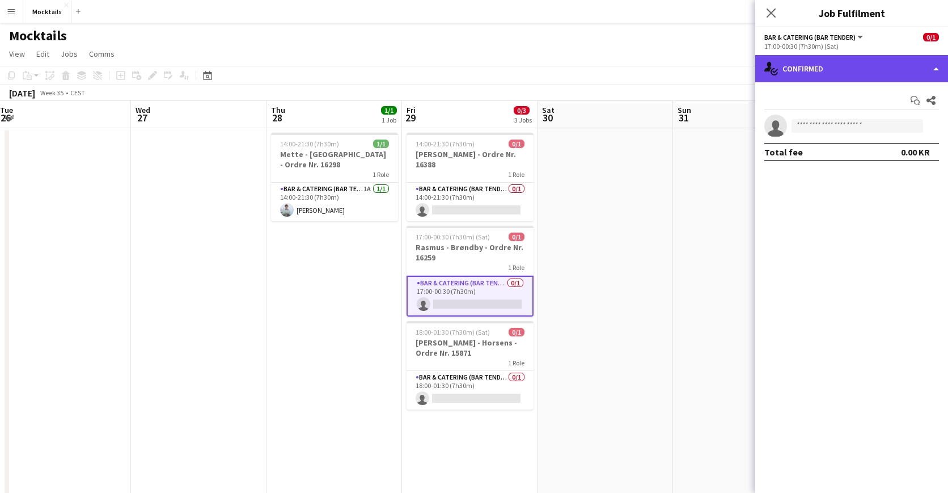
click at [795, 58] on div "single-neutral-actions-check-2 Confirmed" at bounding box center [851, 68] width 193 height 27
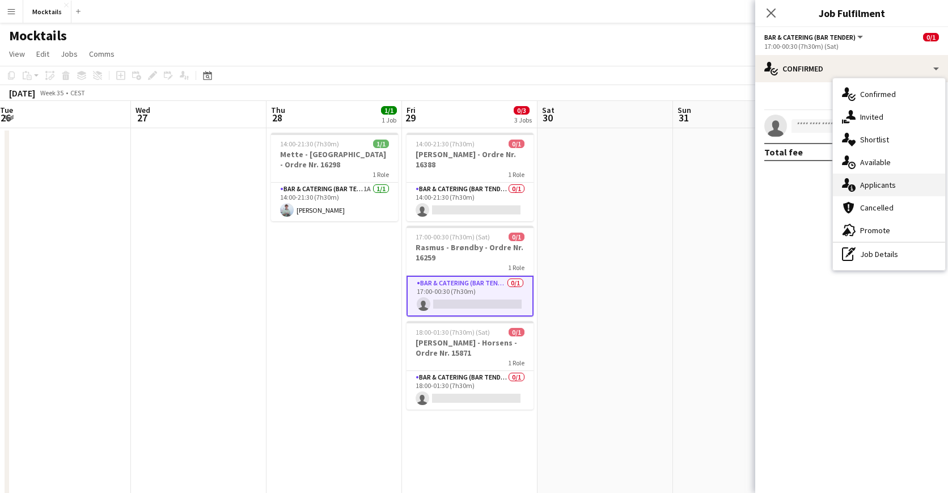
click at [866, 189] on div "single-neutral-actions-information Applicants" at bounding box center [889, 184] width 112 height 23
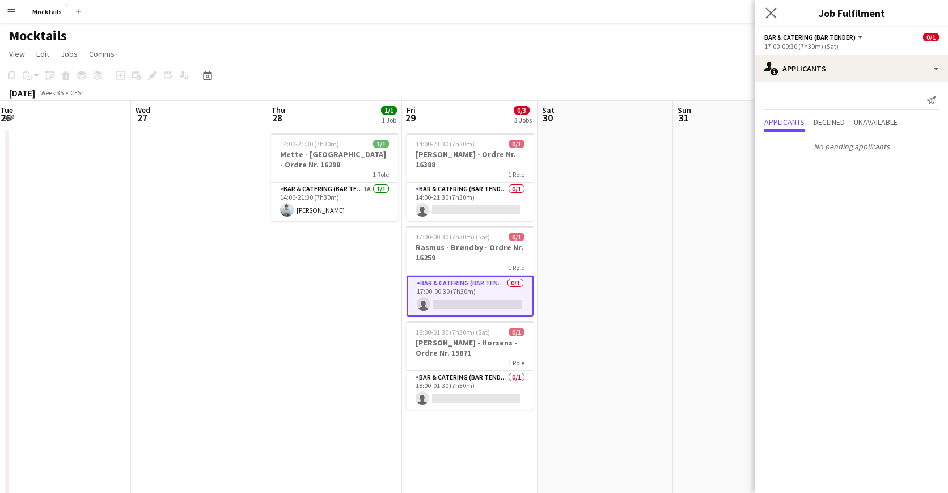
click at [776, 11] on icon "Close pop-in" at bounding box center [770, 12] width 11 height 11
